Goal: Find contact information: Find contact information

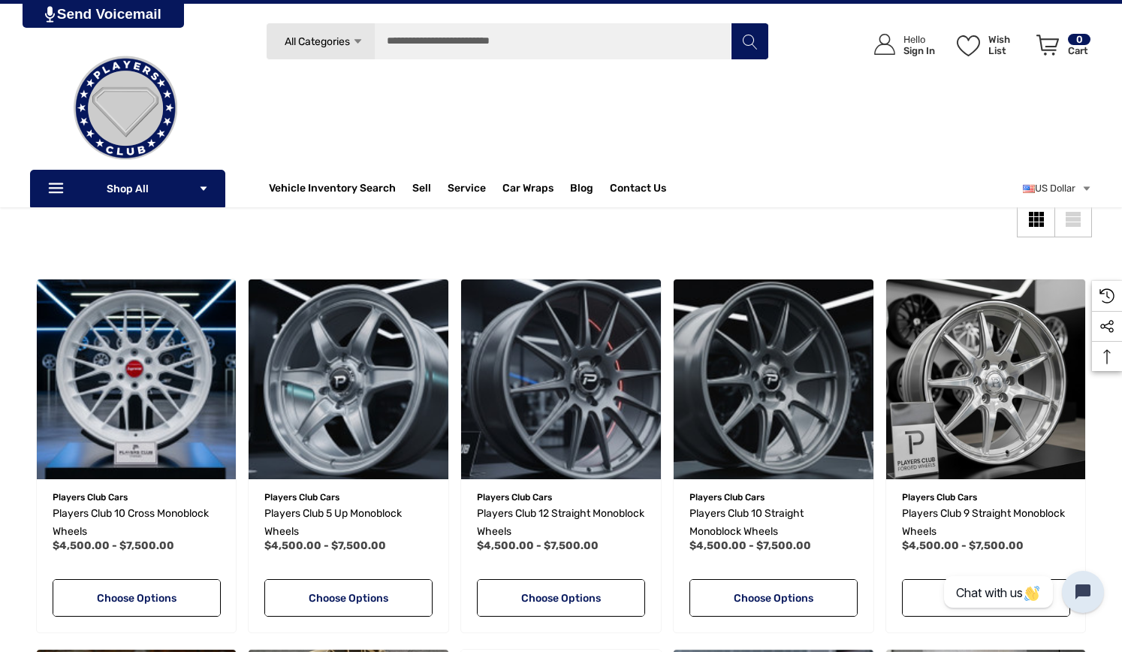
scroll to position [2, 0]
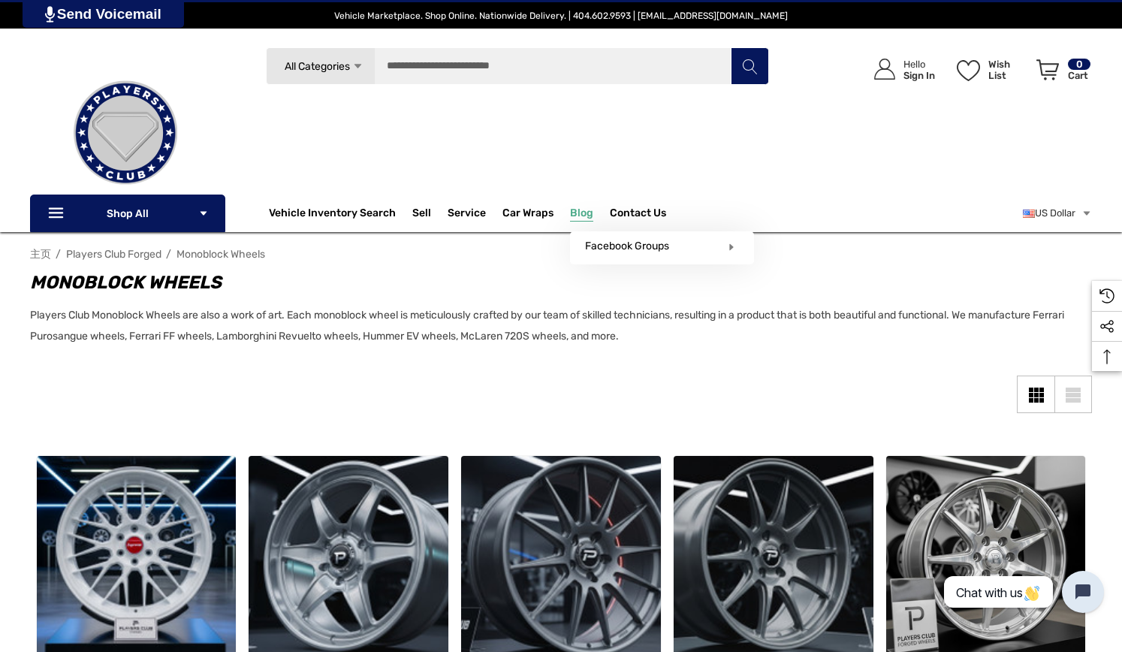
click at [582, 217] on span "Blog" at bounding box center [581, 215] width 23 height 17
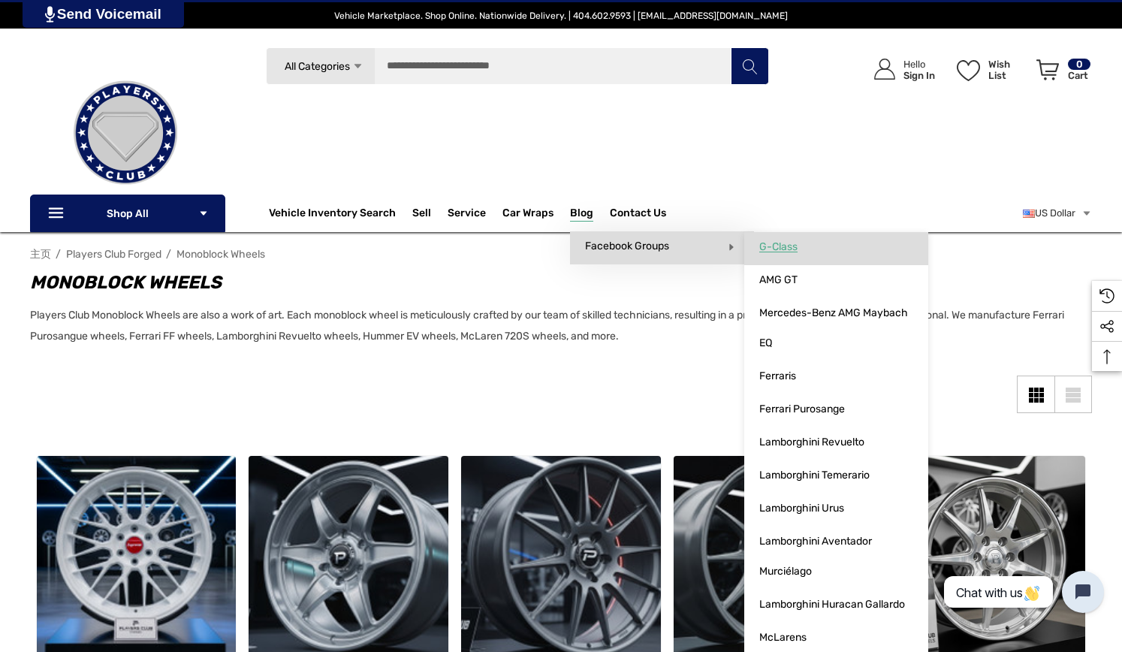
click at [785, 246] on span "G-Class" at bounding box center [779, 247] width 38 height 14
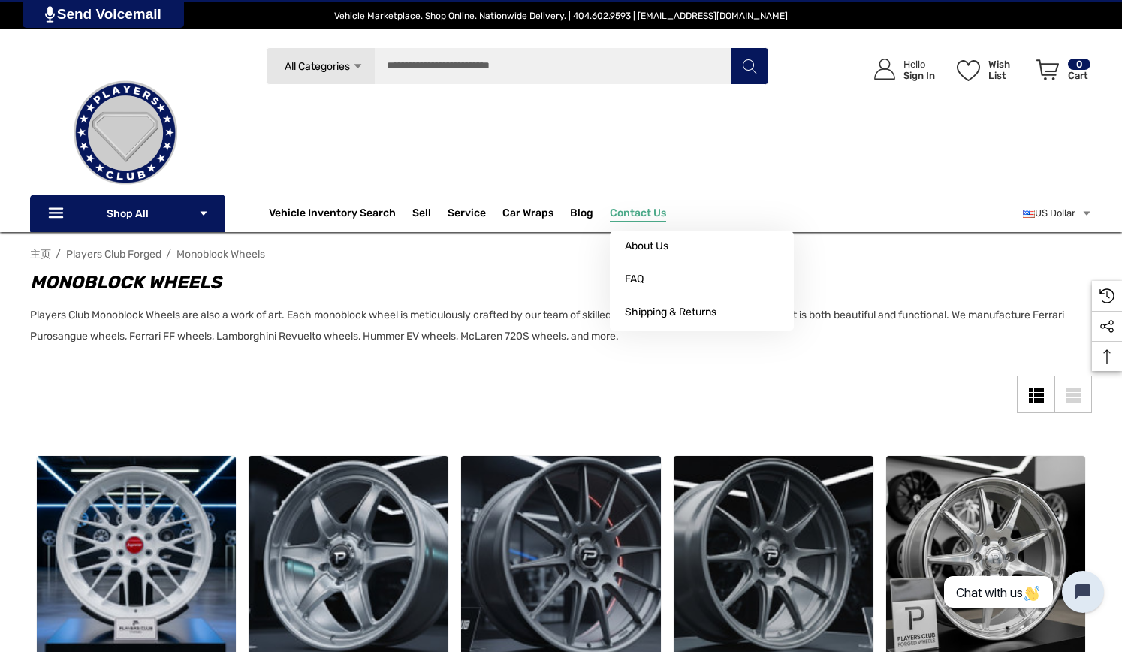
click at [635, 211] on span "Contact Us" at bounding box center [638, 215] width 56 height 17
